Goal: Task Accomplishment & Management: Manage account settings

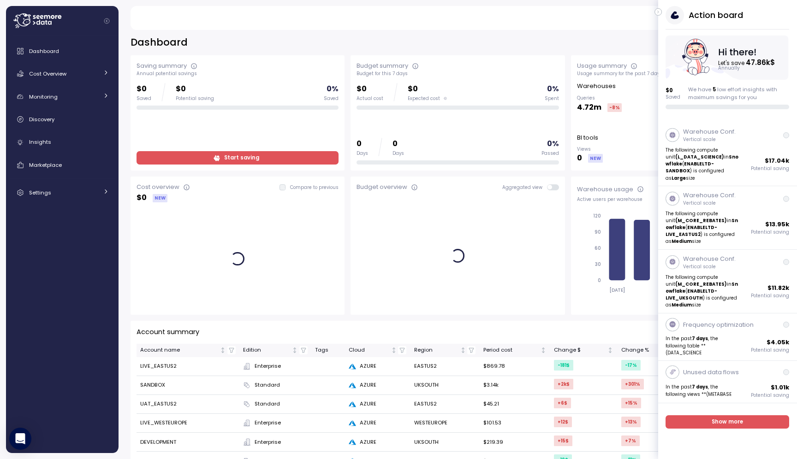
click at [660, 9] on icon "button" at bounding box center [658, 11] width 4 height 11
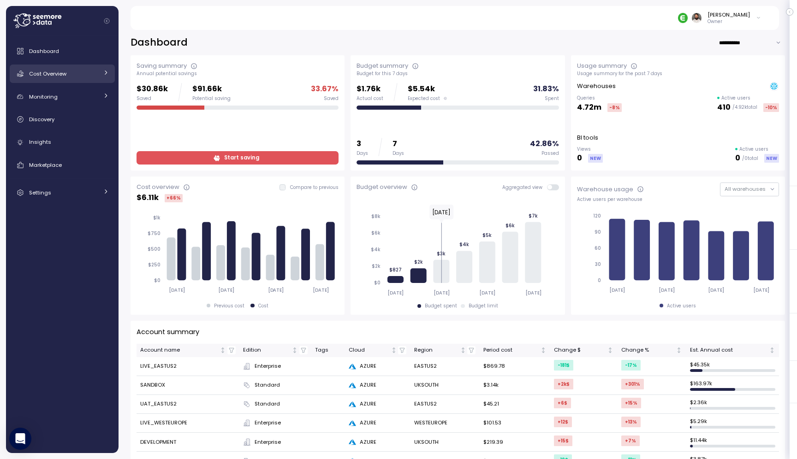
click at [74, 78] on div "Cost Overview" at bounding box center [63, 73] width 69 height 9
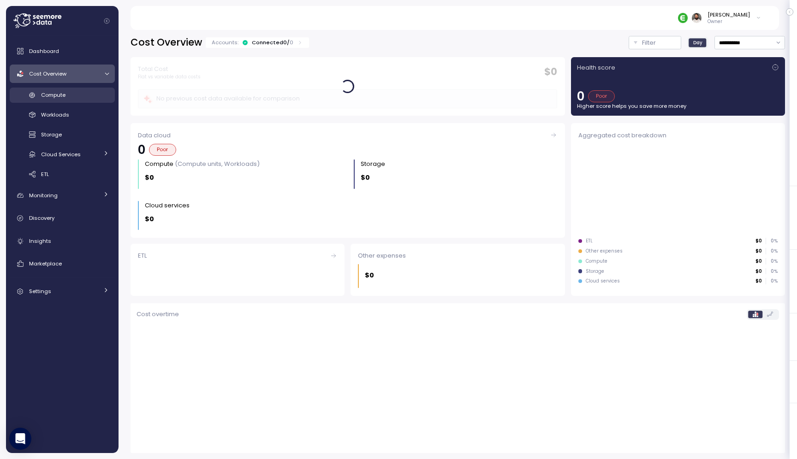
click at [81, 98] on div "Compute" at bounding box center [75, 94] width 68 height 9
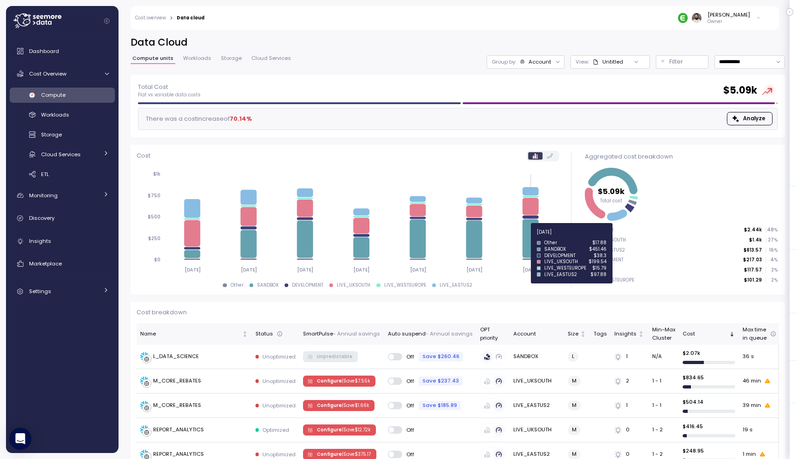
click at [533, 238] on icon at bounding box center [531, 239] width 16 height 39
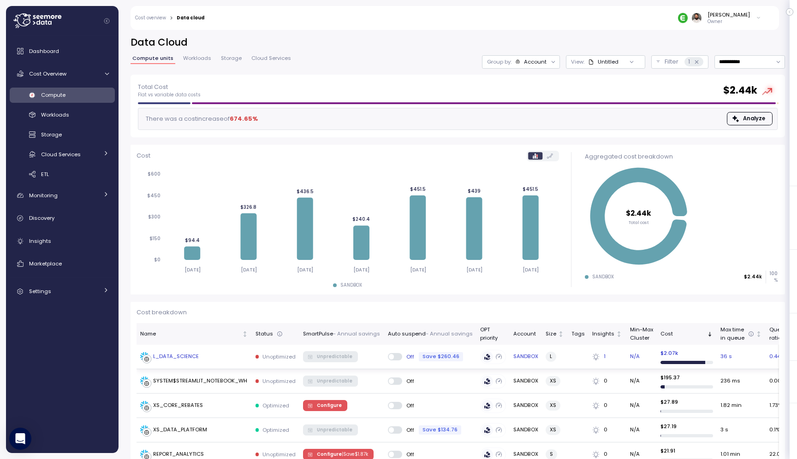
click at [217, 353] on div "L_DATA_SCIENCE" at bounding box center [194, 356] width 108 height 9
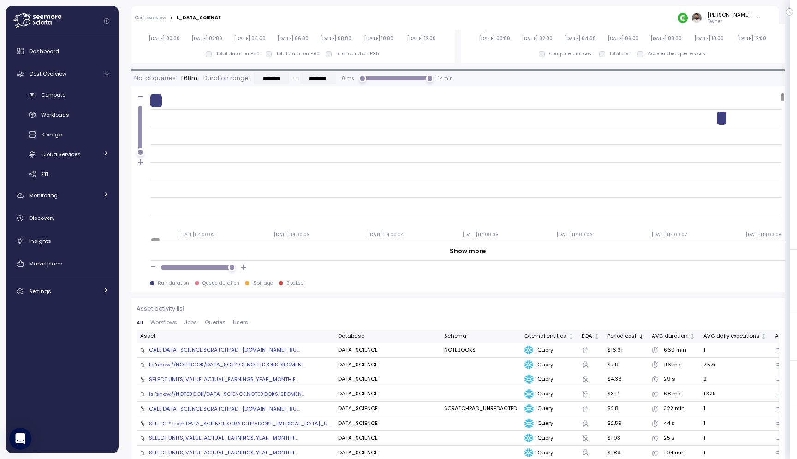
scroll to position [729, 0]
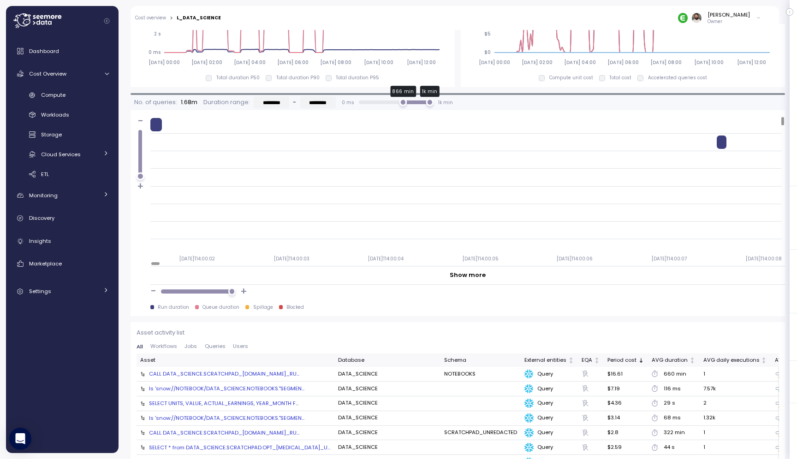
drag, startPoint x: 387, startPoint y: 104, endPoint x: 401, endPoint y: 105, distance: 14.3
click at [401, 105] on div "866 min 1k min" at bounding box center [396, 102] width 67 height 7
type input "*********"
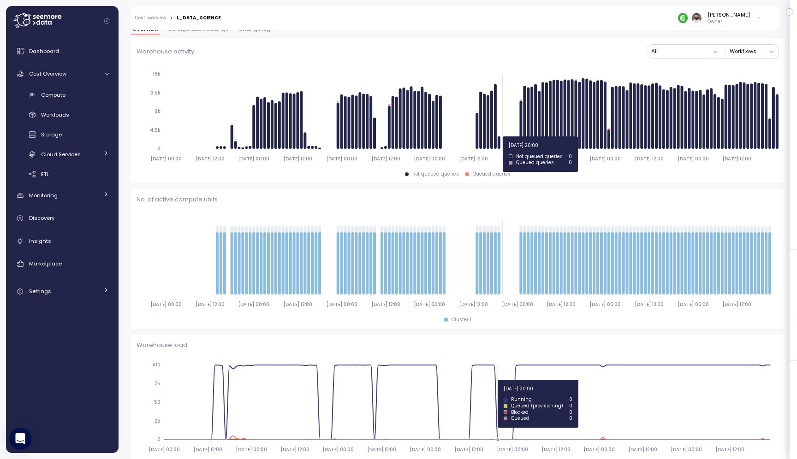
scroll to position [0, 0]
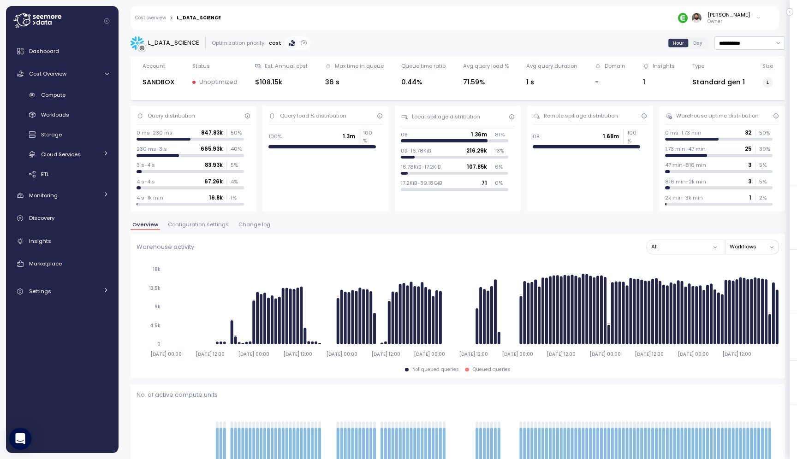
click at [246, 224] on span "Change log" at bounding box center [254, 224] width 32 height 5
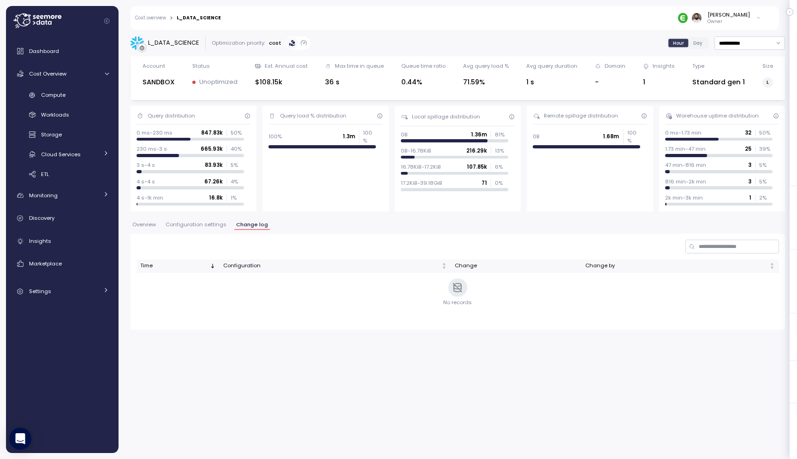
click at [212, 227] on span "Configuration settings" at bounding box center [196, 224] width 61 height 5
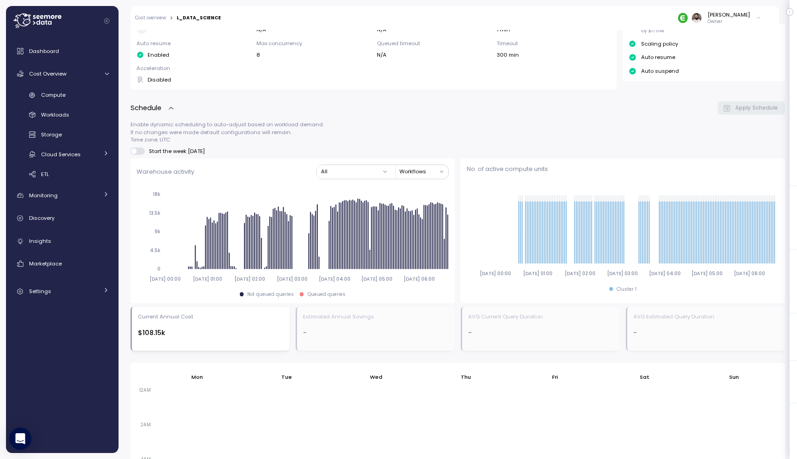
scroll to position [99, 0]
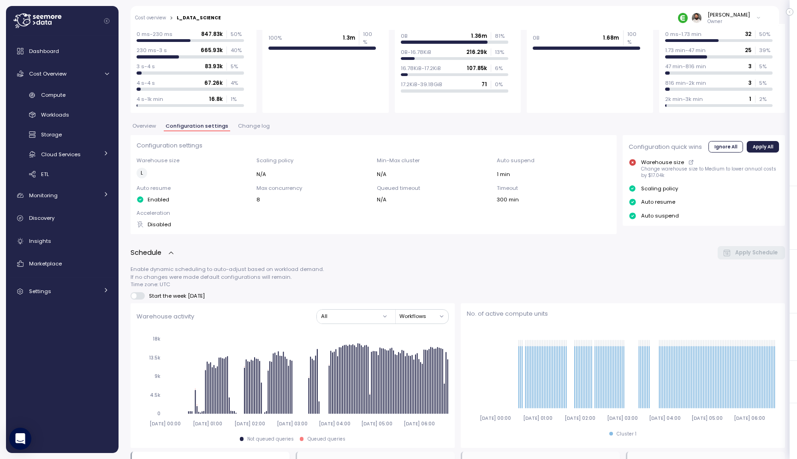
click at [85, 282] on div "Dashboard Cost Overview Compute Workloads Storage Cloud Services Clustering col…" at bounding box center [62, 171] width 105 height 259
click at [85, 292] on div "Settings" at bounding box center [63, 291] width 69 height 9
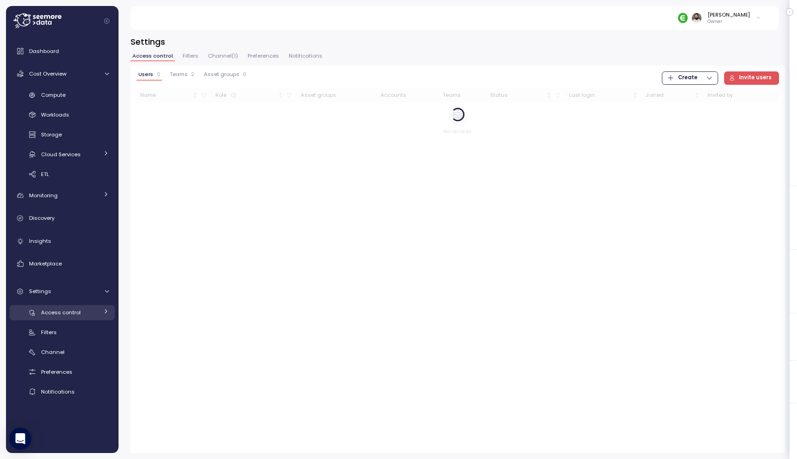
click at [86, 307] on link "Access control" at bounding box center [62, 312] width 105 height 15
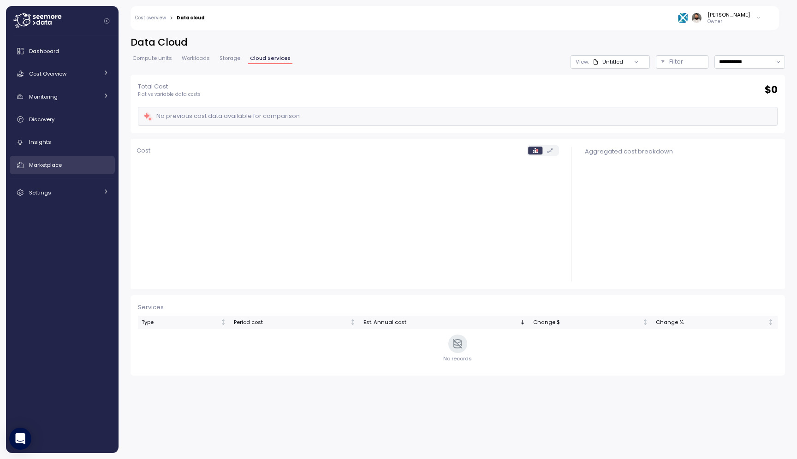
click at [92, 167] on div "Marketplace" at bounding box center [69, 165] width 80 height 9
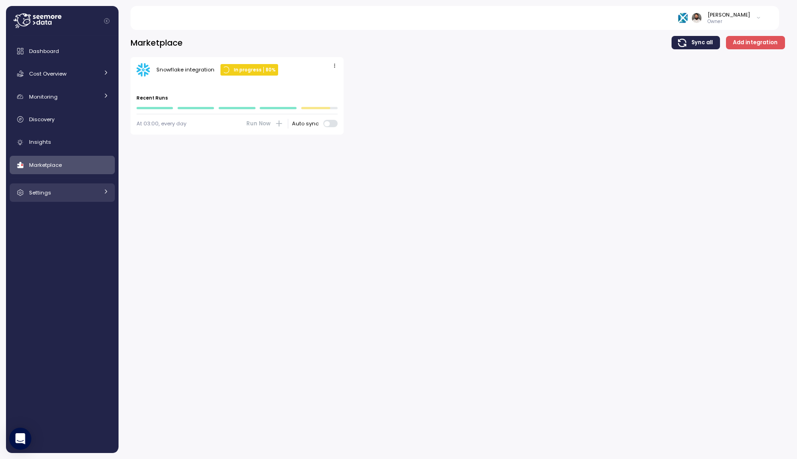
click at [86, 198] on link "Settings" at bounding box center [62, 193] width 105 height 18
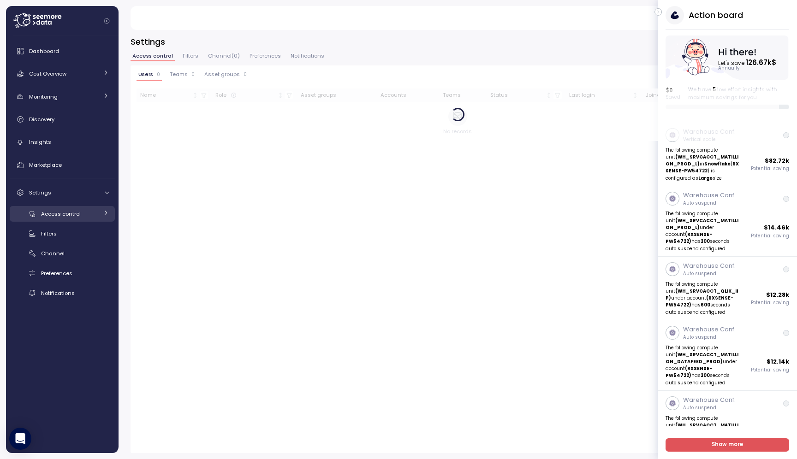
click at [83, 210] on div "Access control" at bounding box center [69, 213] width 57 height 9
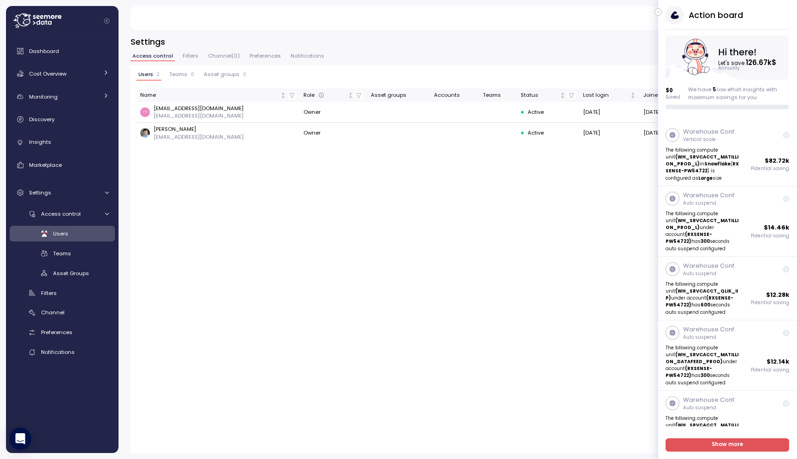
click at [660, 12] on icon "button" at bounding box center [658, 11] width 4 height 11
